Goal: Task Accomplishment & Management: Manage account settings

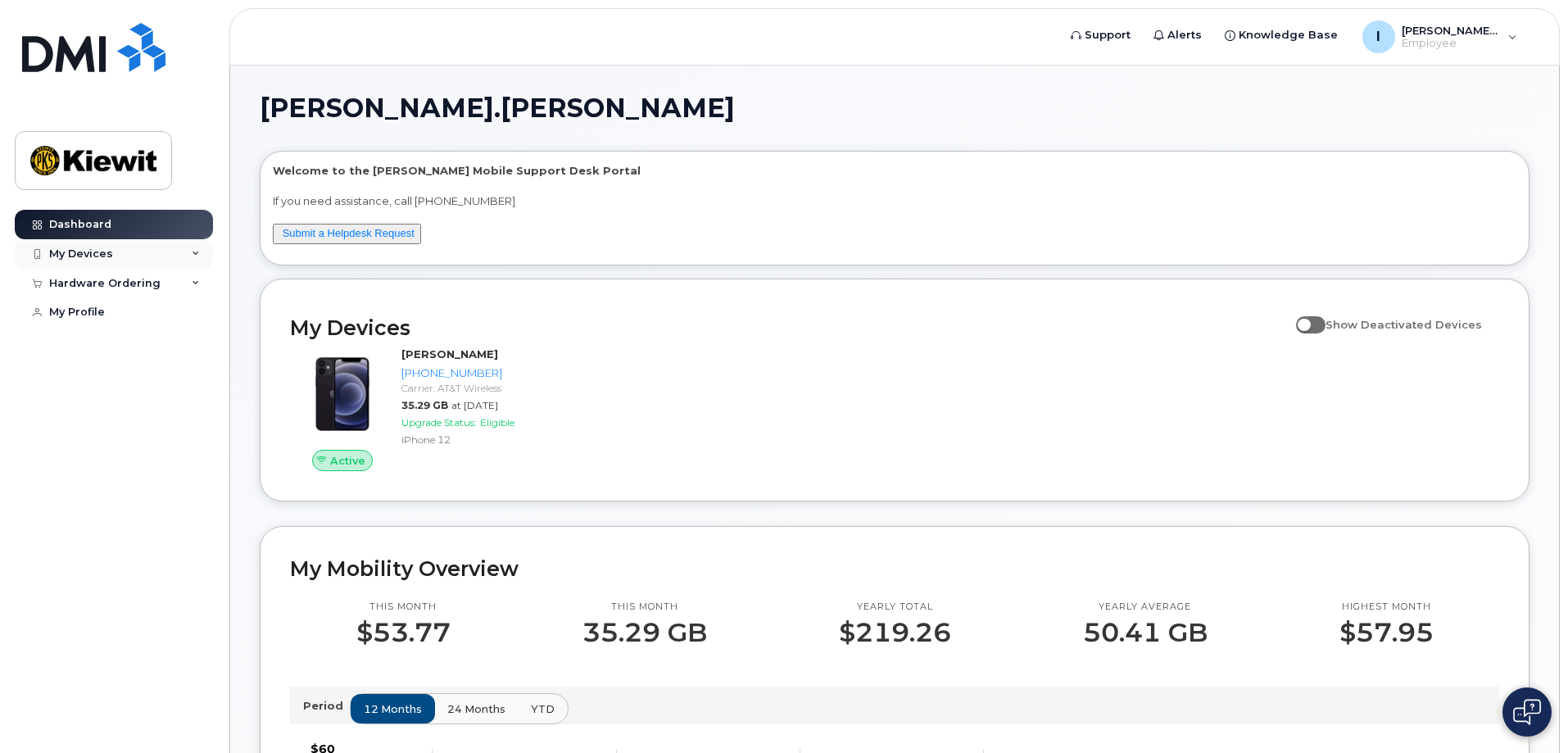
click at [197, 251] on icon at bounding box center [195, 254] width 8 height 8
click at [195, 287] on div "Hardware Ordering" at bounding box center [114, 283] width 199 height 29
click at [123, 318] on link "My Profile" at bounding box center [114, 311] width 199 height 29
